Goal: Transaction & Acquisition: Purchase product/service

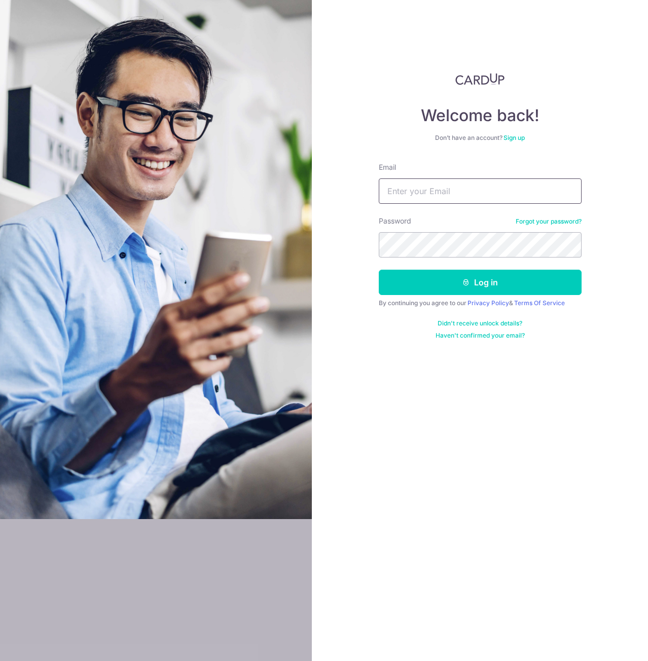
drag, startPoint x: 0, startPoint y: 0, endPoint x: 399, endPoint y: 196, distance: 444.7
click at [399, 196] on input "Email" at bounding box center [480, 190] width 203 height 25
type input "[EMAIL_ADDRESS][DOMAIN_NAME]"
click at [379, 270] on button "Log in" at bounding box center [480, 282] width 203 height 25
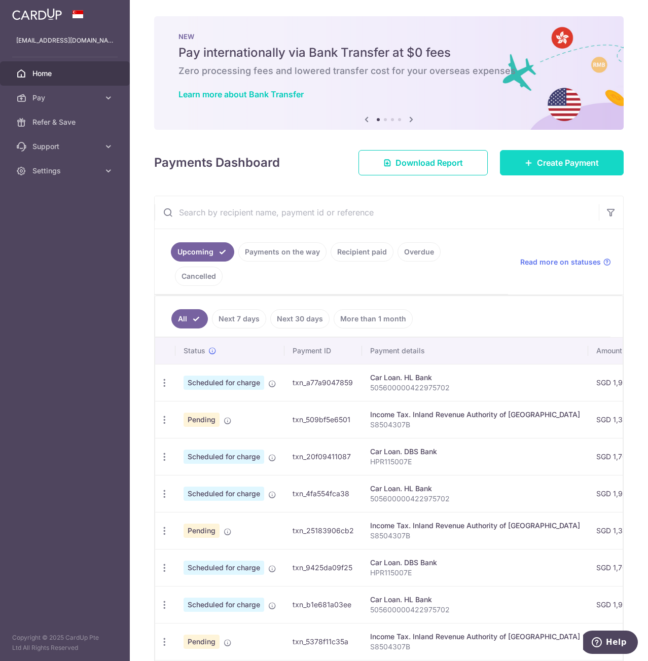
click at [575, 160] on span "Create Payment" at bounding box center [568, 163] width 62 height 12
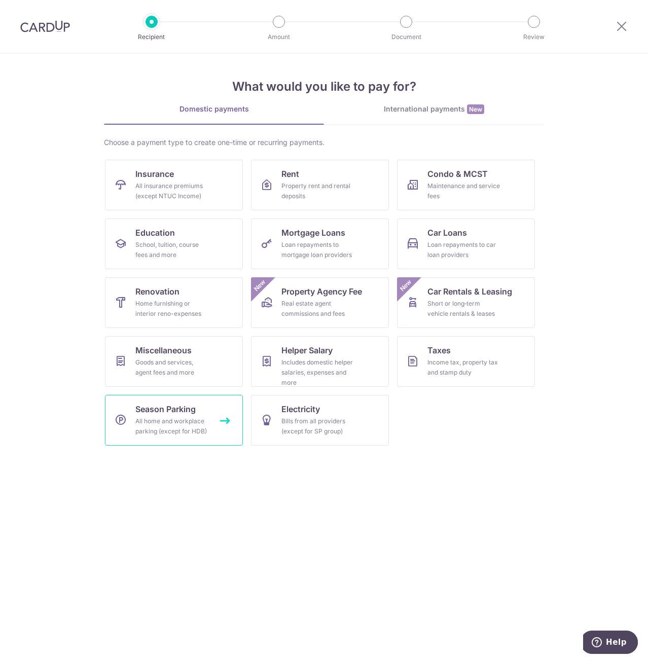
click at [178, 407] on span "Season Parking" at bounding box center [165, 409] width 60 height 12
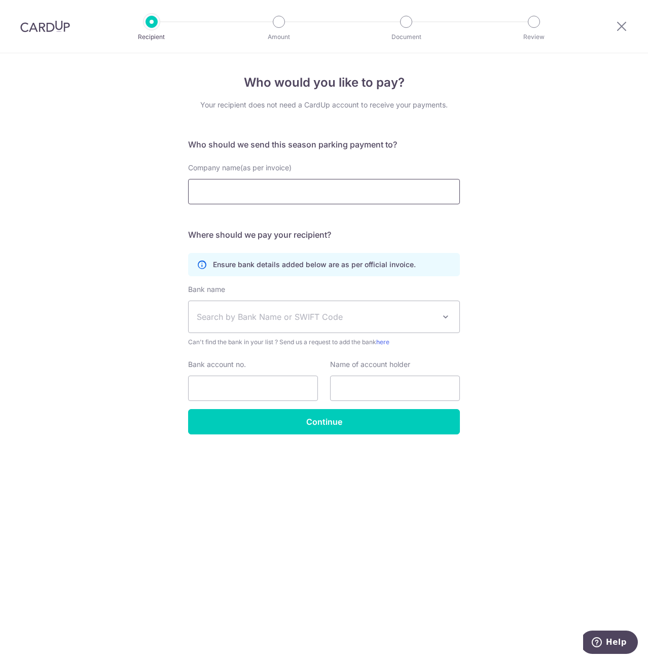
click at [282, 191] on input "Company name(as per invoice)" at bounding box center [324, 191] width 272 height 25
drag, startPoint x: 94, startPoint y: 201, endPoint x: 8, endPoint y: 196, distance: 86.3
click at [8, 196] on div "Who would you like to pay? Your recipient does not need a CardUp account to rec…" at bounding box center [324, 357] width 648 height 608
type input "a"
click at [33, 216] on div "Who would you like to pay? Your recipient does not need a CardUp account to rec…" at bounding box center [324, 357] width 648 height 608
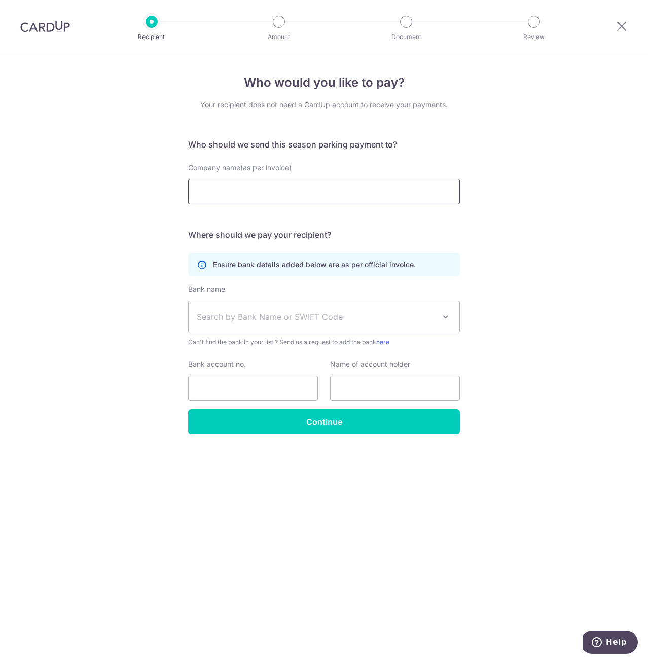
click at [268, 192] on input "Company name(as per invoice)" at bounding box center [324, 191] width 272 height 25
paste input "capitaland"
click at [196, 190] on input "capitaland" at bounding box center [324, 191] width 272 height 25
type input "Capitaland"
click at [311, 316] on span "Search by Bank Name or SWIFT Code" at bounding box center [316, 317] width 238 height 12
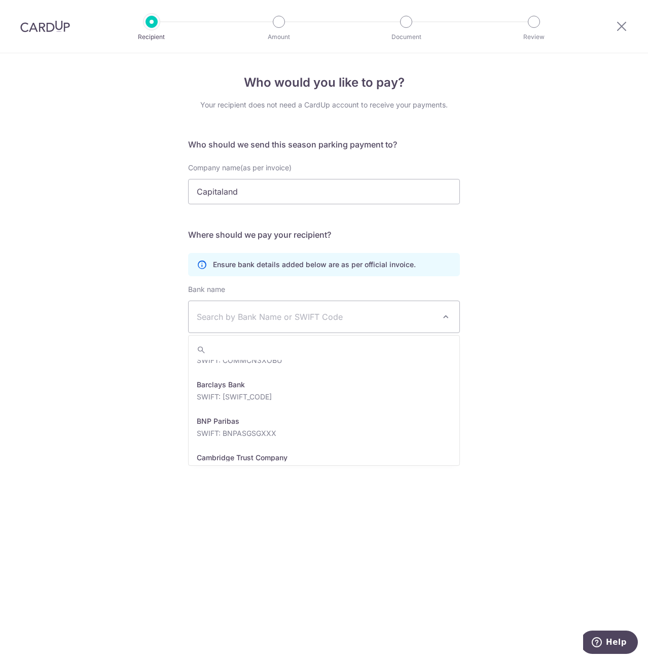
scroll to position [253, 0]
